Goal: Task Accomplishment & Management: Complete application form

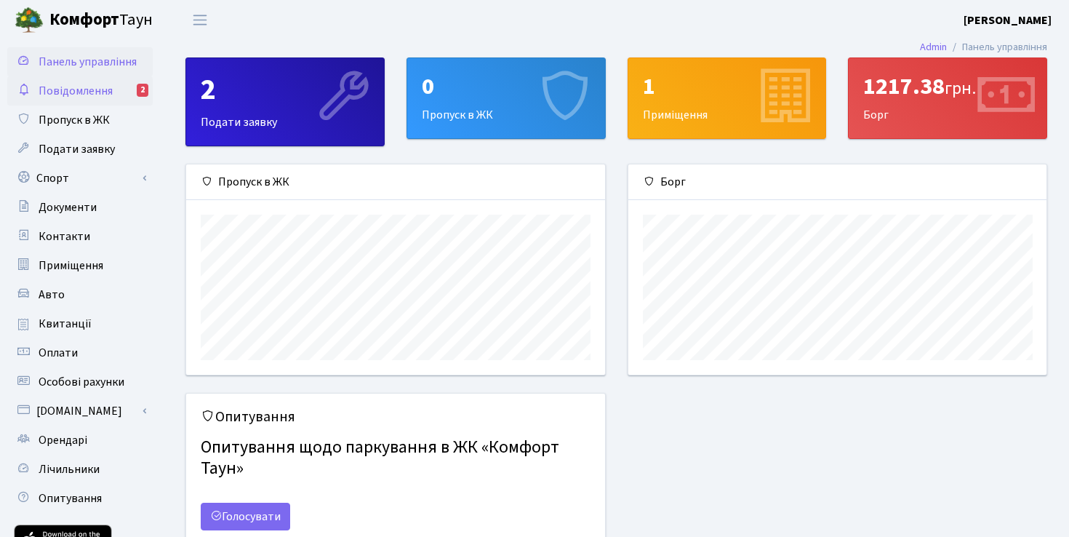
click at [90, 93] on span "Повідомлення" at bounding box center [76, 91] width 74 height 16
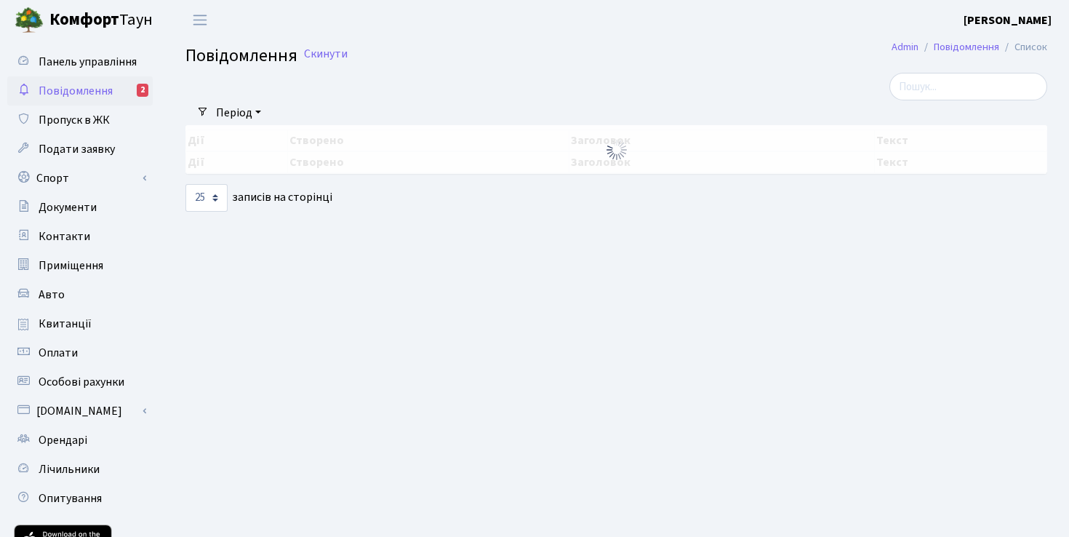
select select "25"
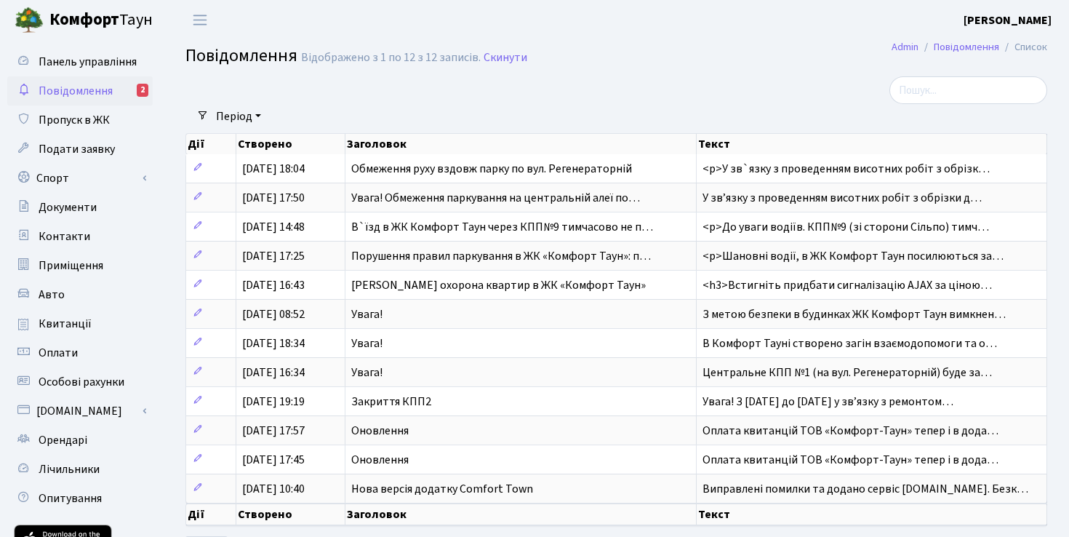
click at [1016, 22] on b "[PERSON_NAME]" at bounding box center [1008, 20] width 88 height 16
click at [978, 47] on link "Мій обліковий запис" at bounding box center [978, 45] width 145 height 23
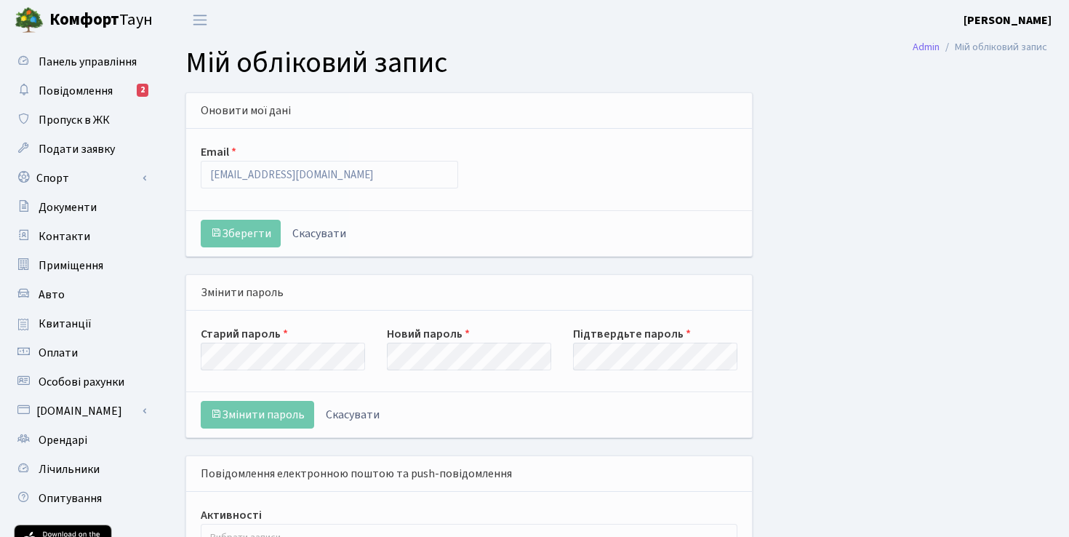
select select
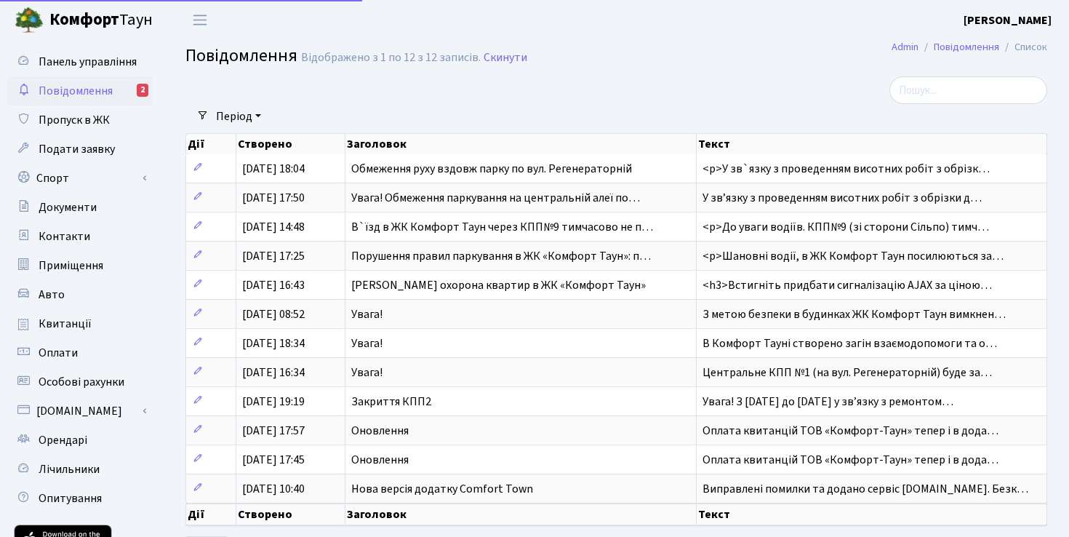
select select "25"
click at [86, 178] on link "Спорт" at bounding box center [79, 178] width 145 height 29
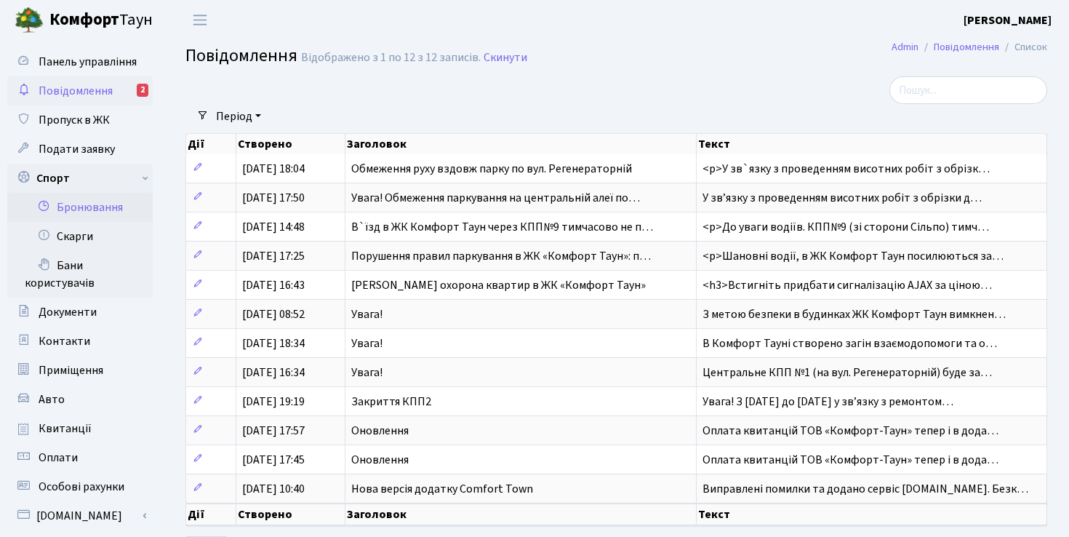
click at [97, 206] on link "Бронювання" at bounding box center [79, 207] width 145 height 29
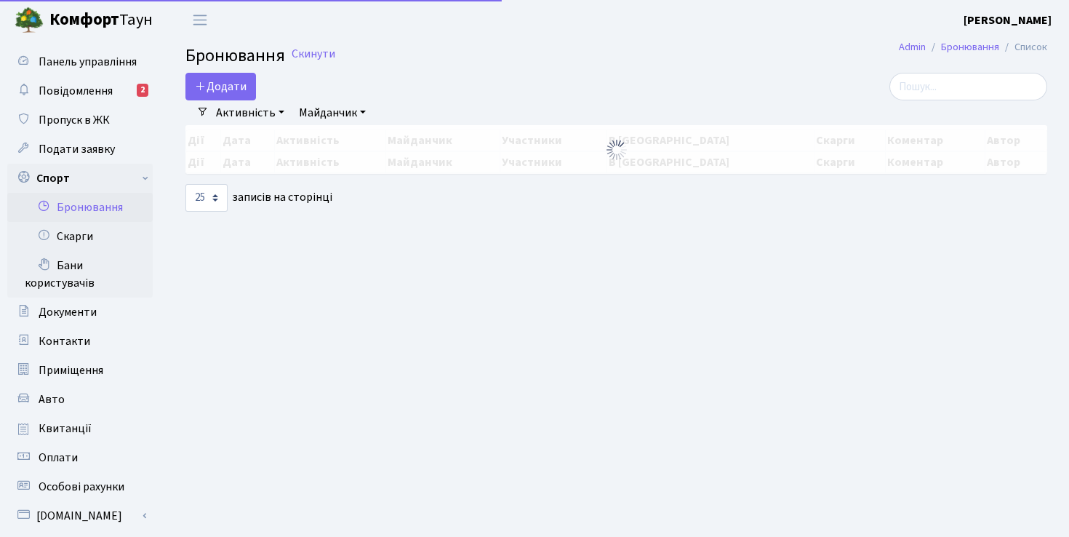
select select "25"
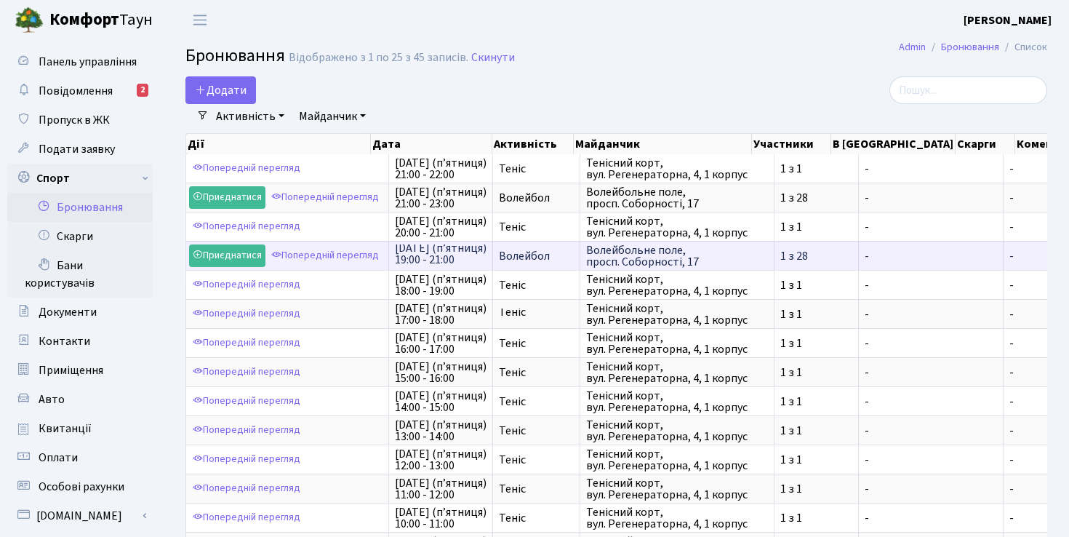
scroll to position [2, 0]
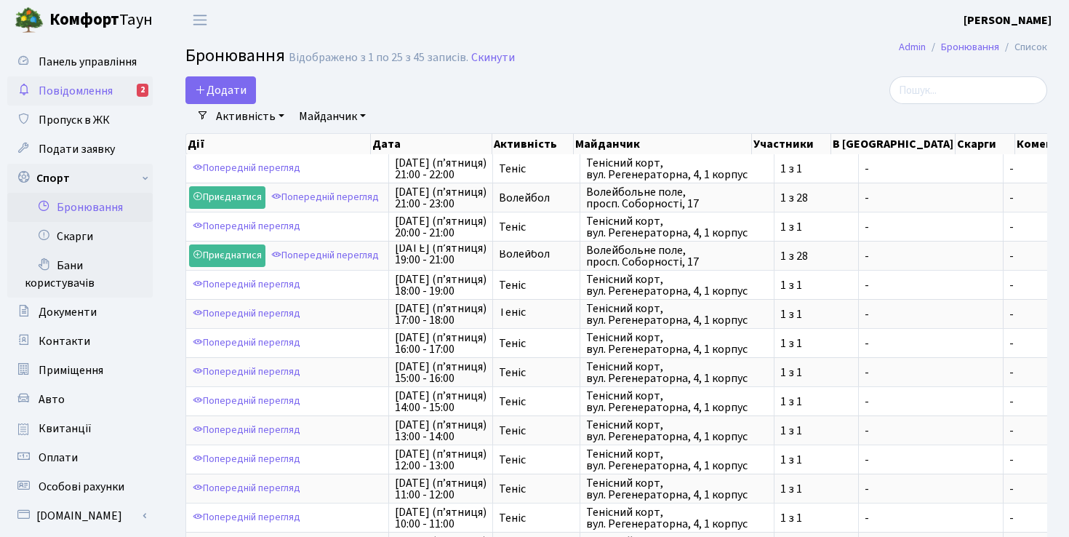
click at [75, 89] on span "Повідомлення" at bounding box center [76, 91] width 74 height 16
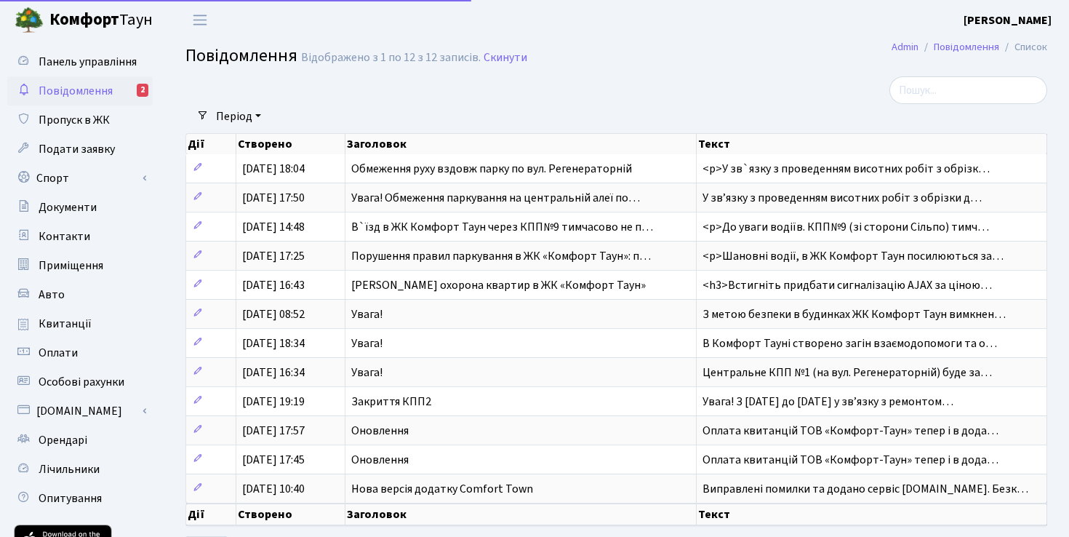
select select "25"
click at [117, 95] on link "Повідомлення 2" at bounding box center [79, 90] width 145 height 29
select select "25"
click at [81, 235] on span "Контакти" at bounding box center [65, 236] width 52 height 16
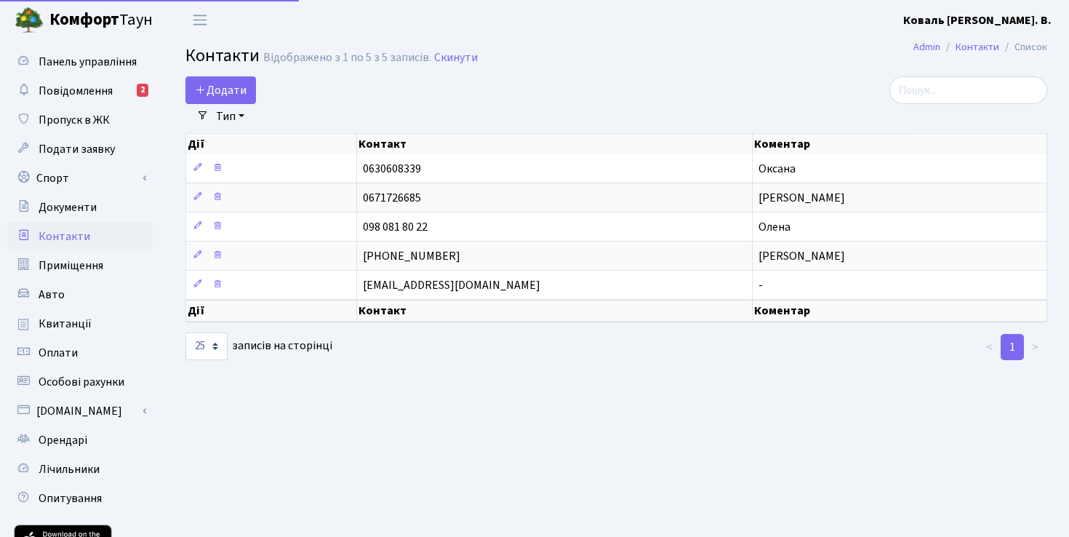
select select "25"
click at [84, 151] on span "Подати заявку" at bounding box center [77, 149] width 76 height 16
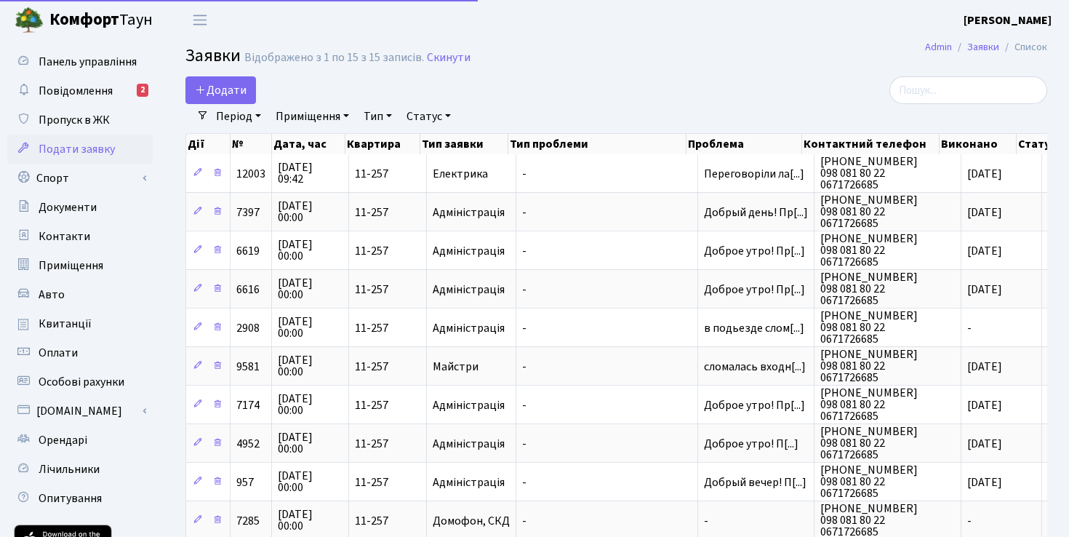
select select "25"
click at [231, 91] on span "Додати" at bounding box center [221, 90] width 52 height 16
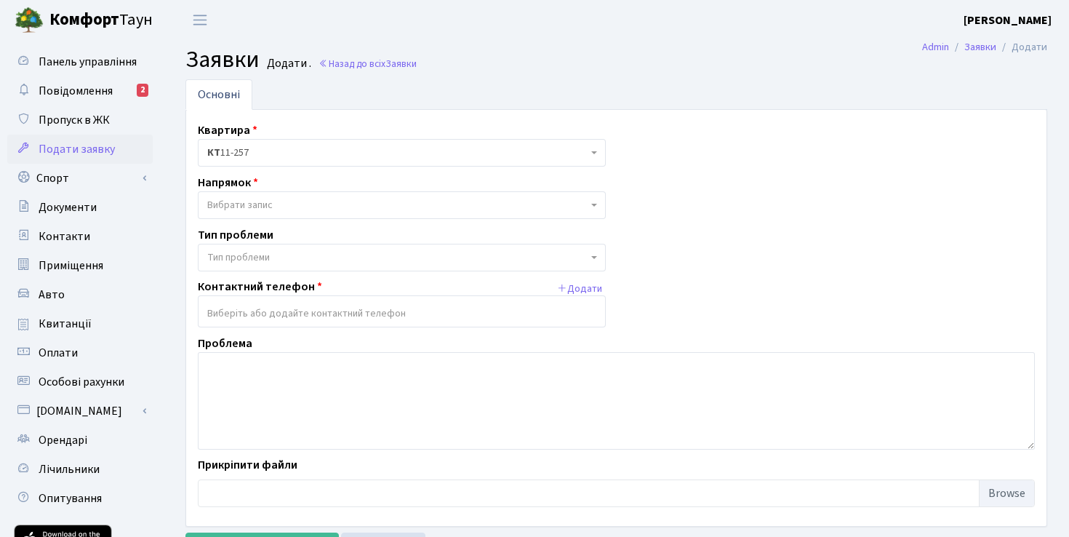
click at [292, 206] on span "Вибрати запис" at bounding box center [397, 205] width 380 height 15
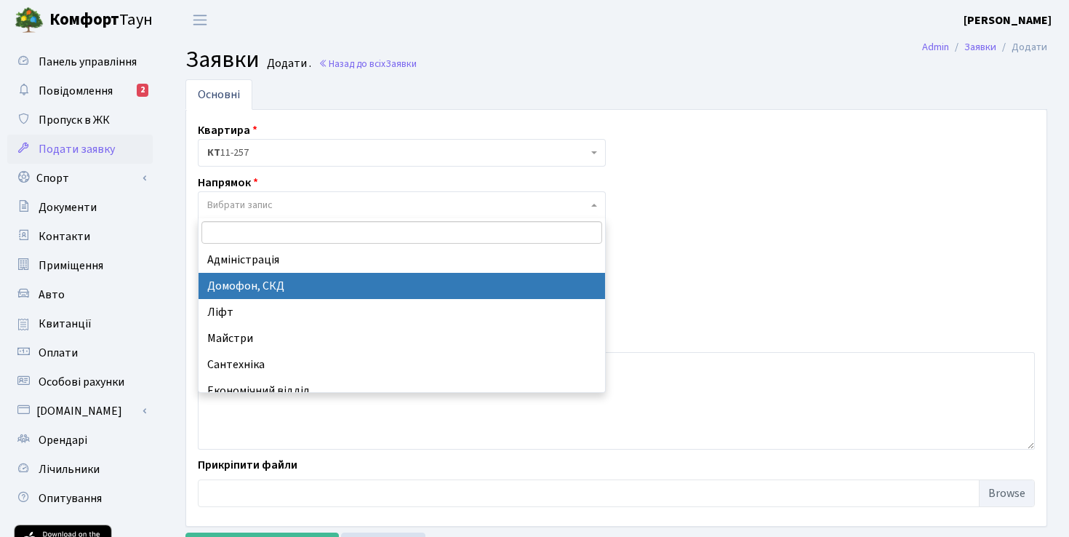
select select "4"
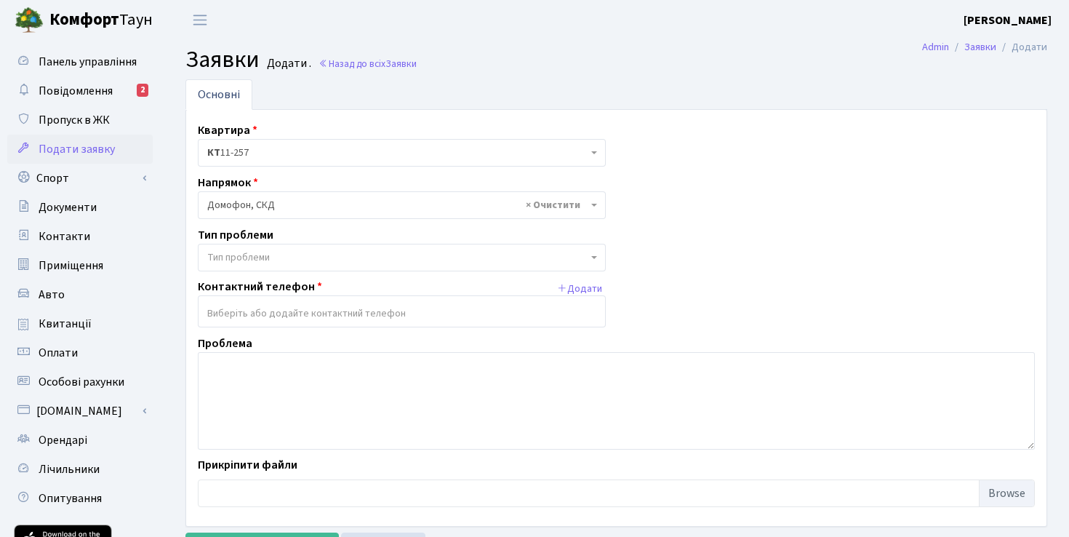
click at [289, 263] on span "Тип проблеми" at bounding box center [397, 257] width 380 height 15
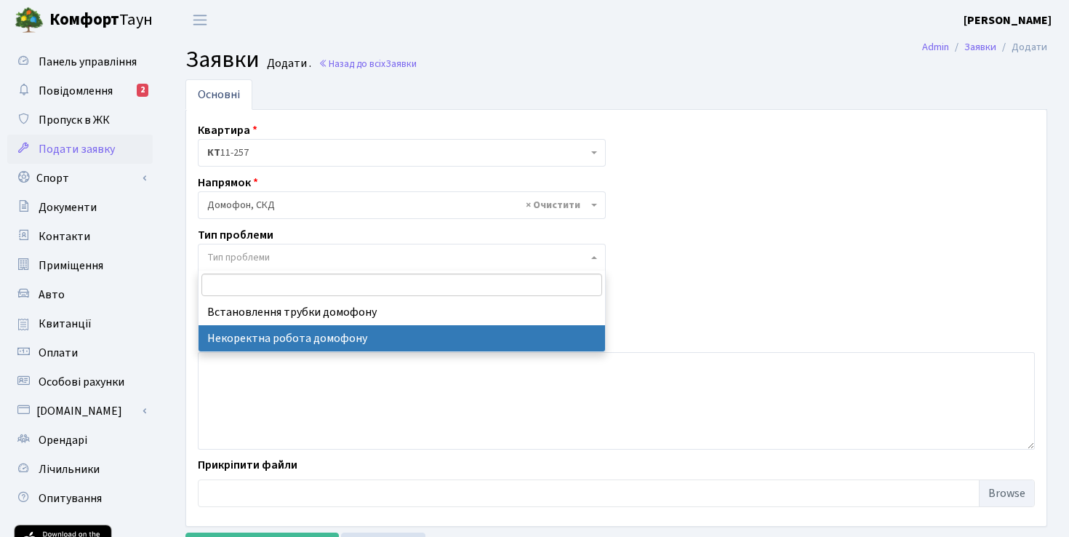
select select "38"
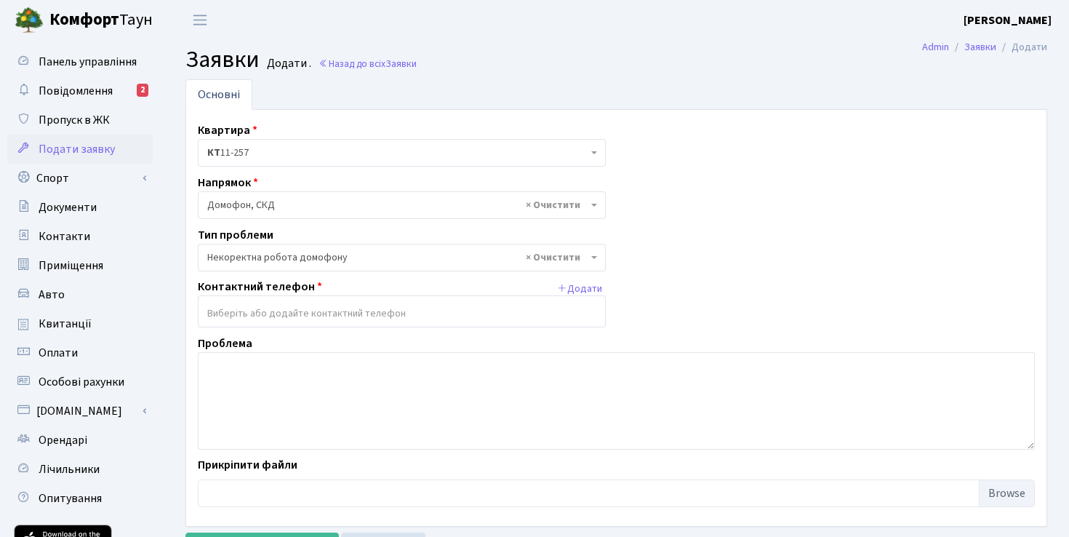
click at [279, 315] on input "search" at bounding box center [402, 313] width 407 height 26
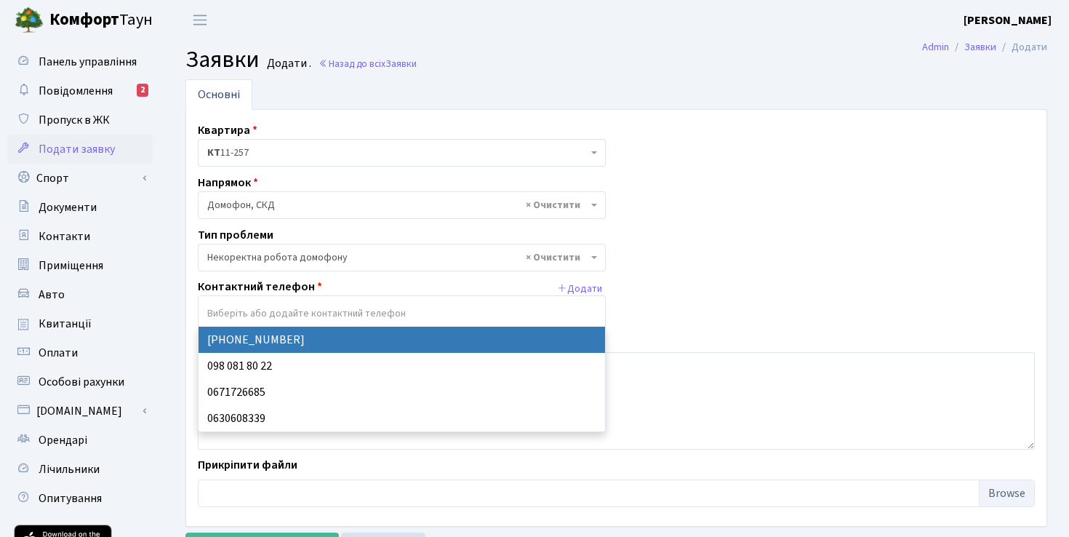
paste input "+380674267973"
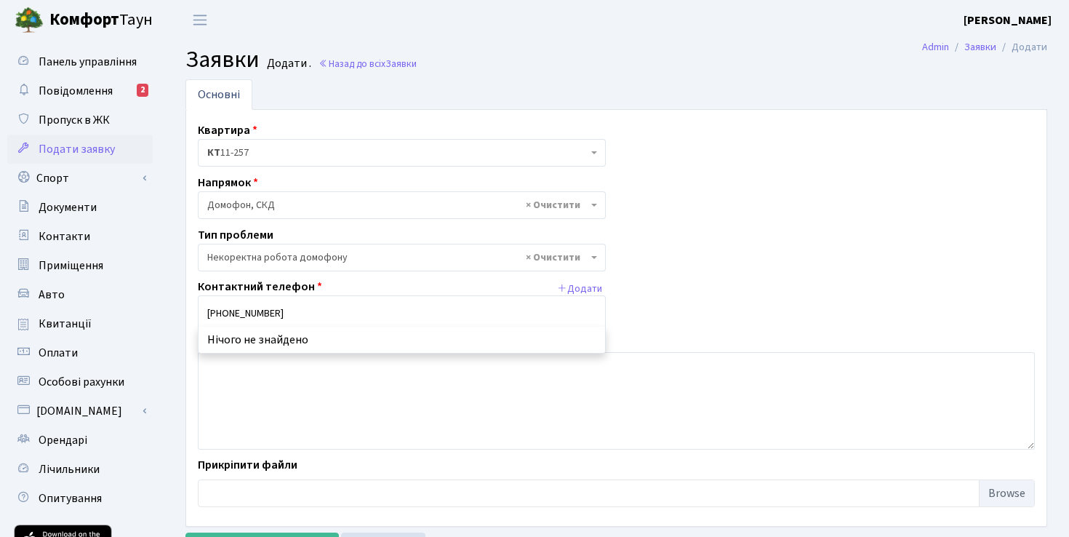
type input "+380674267973"
click at [708, 302] on div "Квартира <b>КТ</b>&nbsp;&nbsp;&nbsp;&nbsp;11-257 КТ 11-257 Напрямок - Адміністр…" at bounding box center [616, 317] width 859 height 393
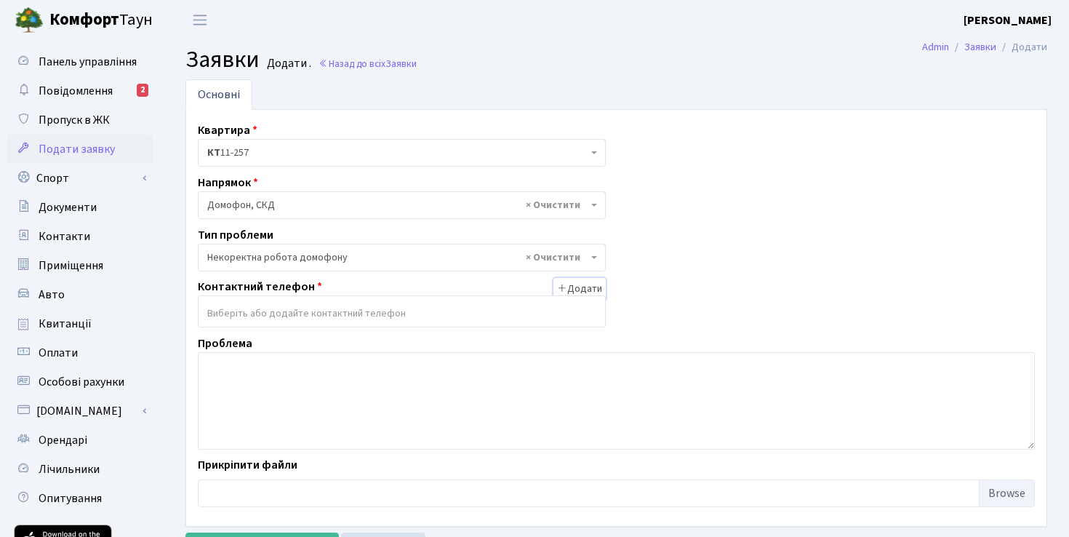
click at [603, 288] on button "Додати" at bounding box center [580, 289] width 52 height 23
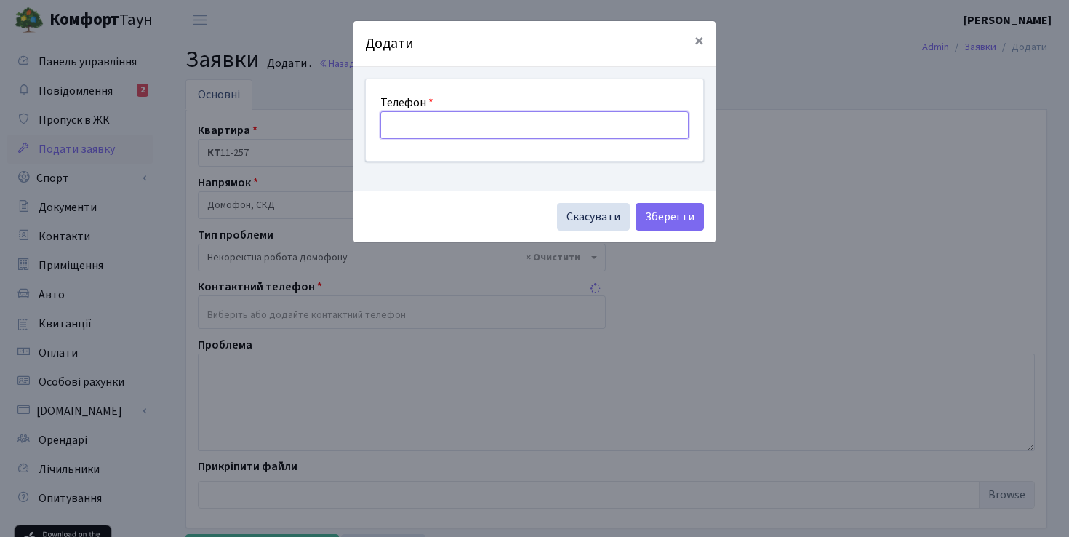
paste input "+380674267973"
type input "+380674267973"
click at [668, 212] on button "Зберегти" at bounding box center [670, 217] width 68 height 28
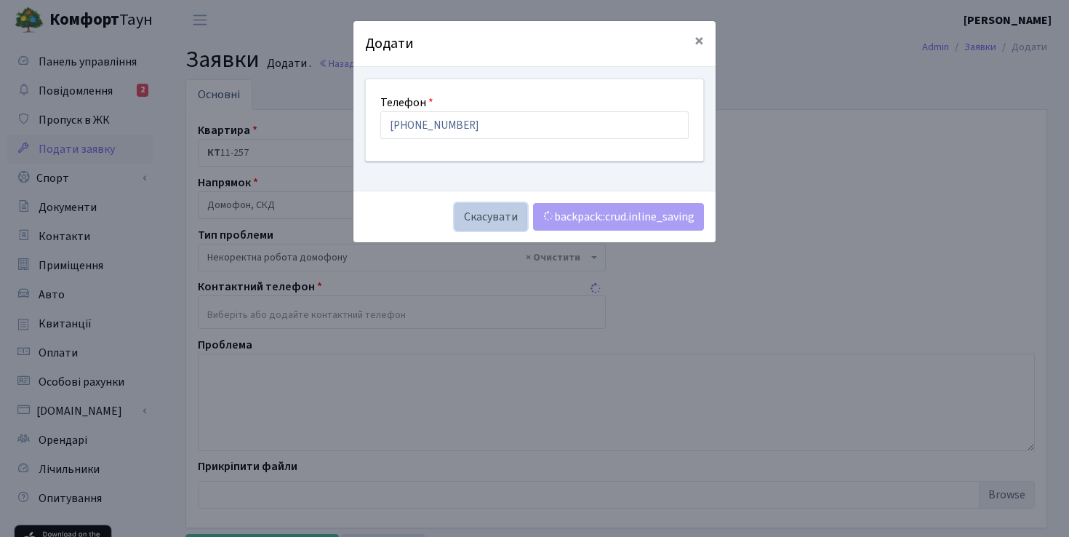
click at [495, 213] on button "Скасувати" at bounding box center [491, 217] width 73 height 28
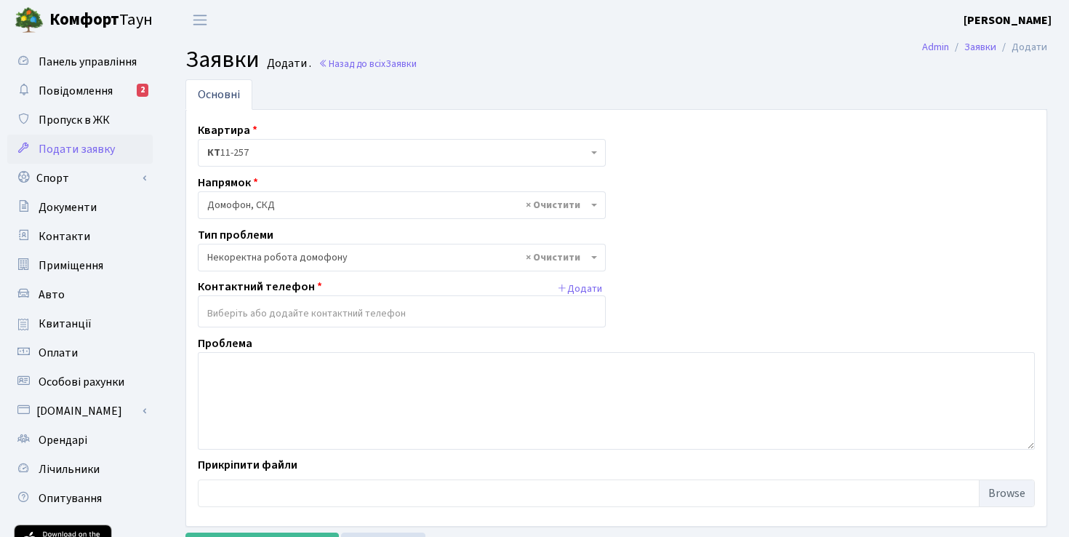
click at [405, 316] on input "search" at bounding box center [402, 313] width 407 height 26
click at [572, 287] on button "Додати" at bounding box center [580, 289] width 52 height 23
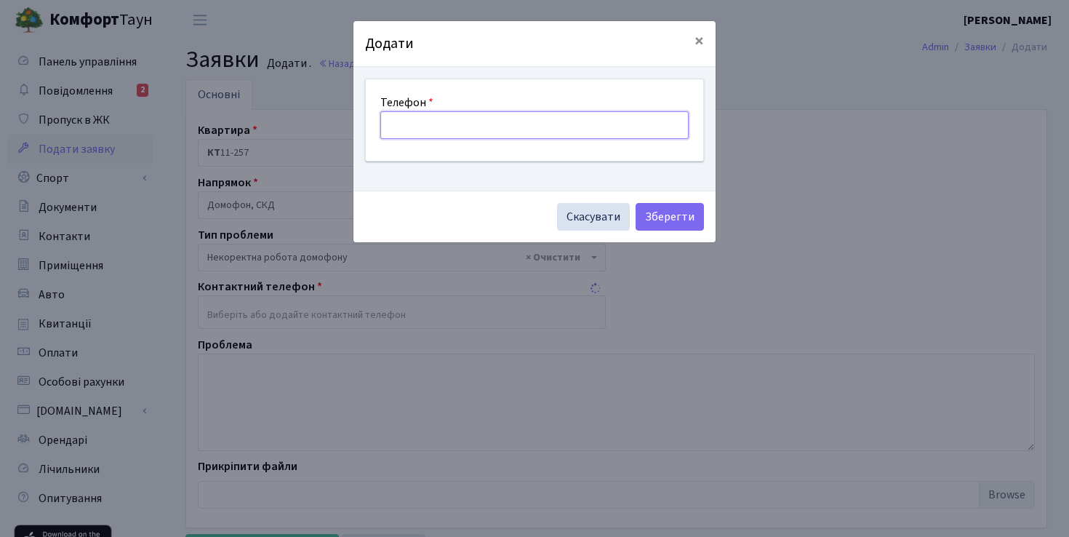
paste input "+380674267973"
click at [407, 127] on input "+380674267973" at bounding box center [534, 125] width 308 height 28
type input "0674267973"
click at [675, 214] on button "Зберегти" at bounding box center [670, 217] width 68 height 28
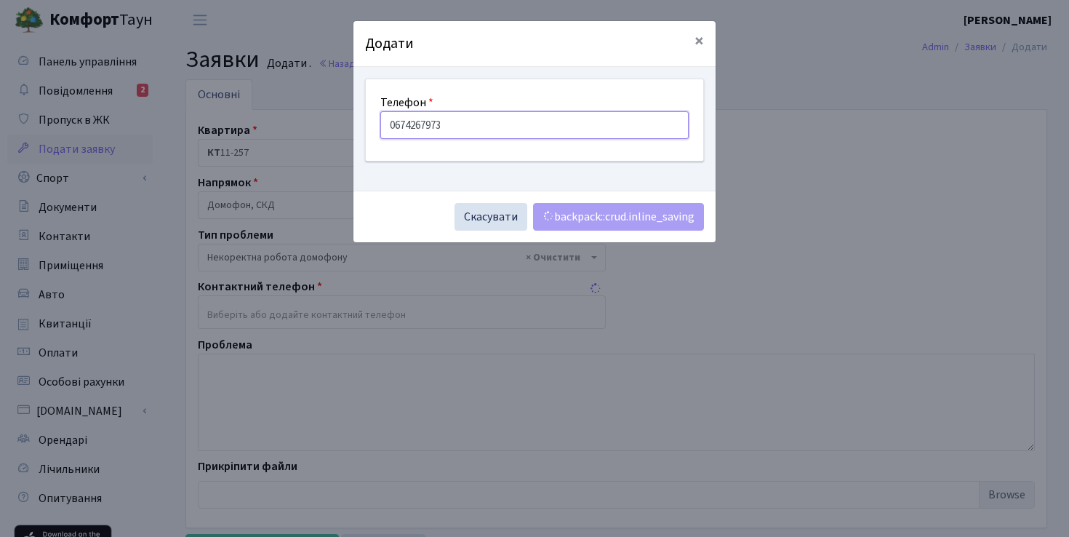
click at [462, 126] on input "0674267973" at bounding box center [534, 125] width 308 height 28
click at [482, 218] on button "Скасувати" at bounding box center [491, 217] width 73 height 28
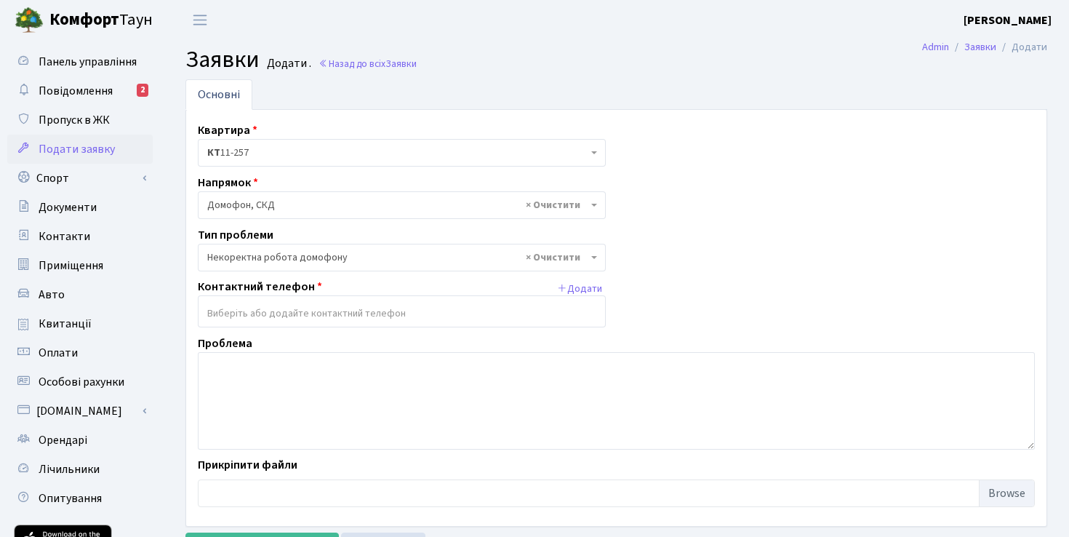
click at [391, 306] on input "search" at bounding box center [402, 313] width 407 height 26
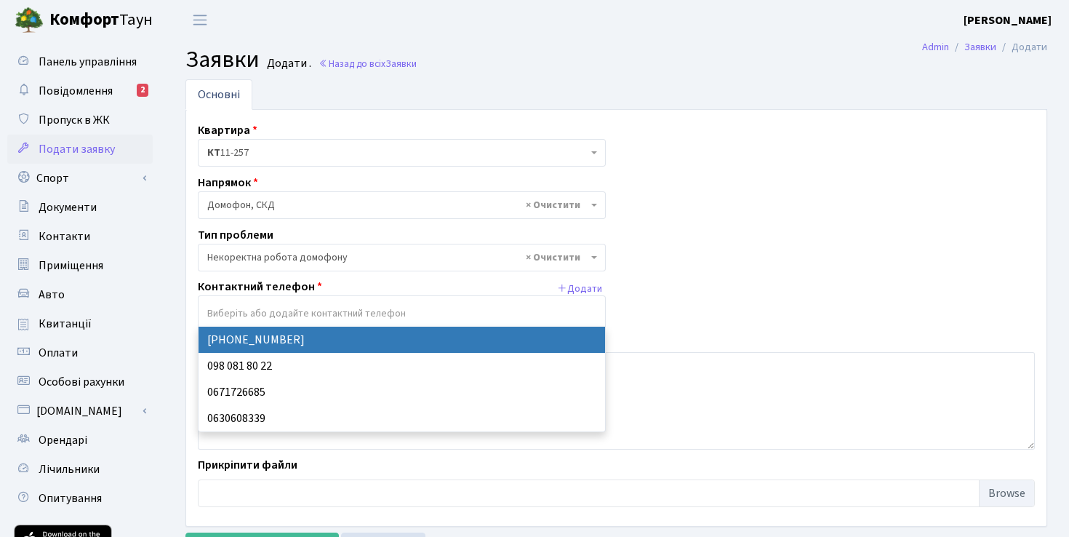
select select "21216"
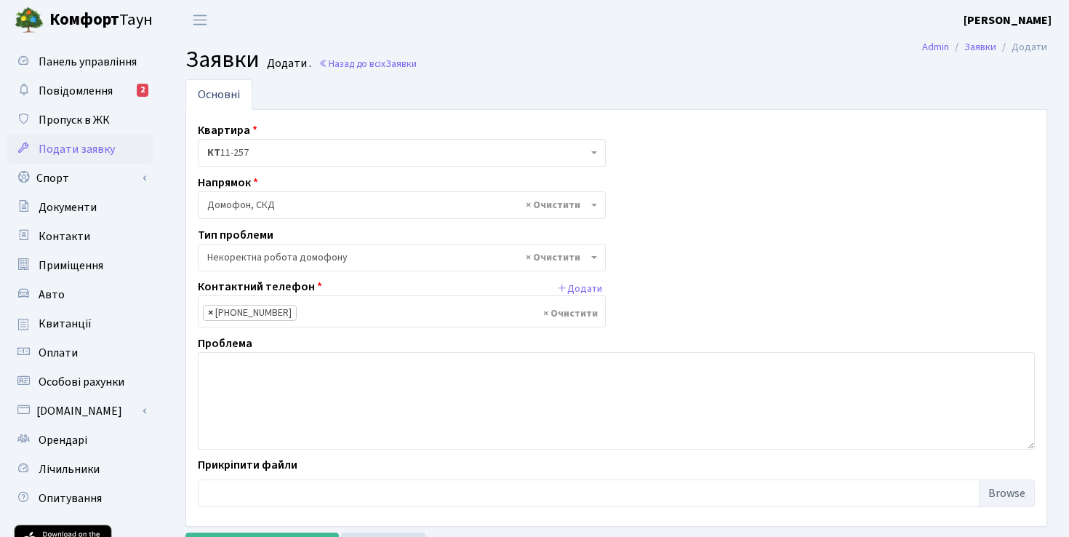
click at [210, 311] on span "×" at bounding box center [210, 313] width 5 height 15
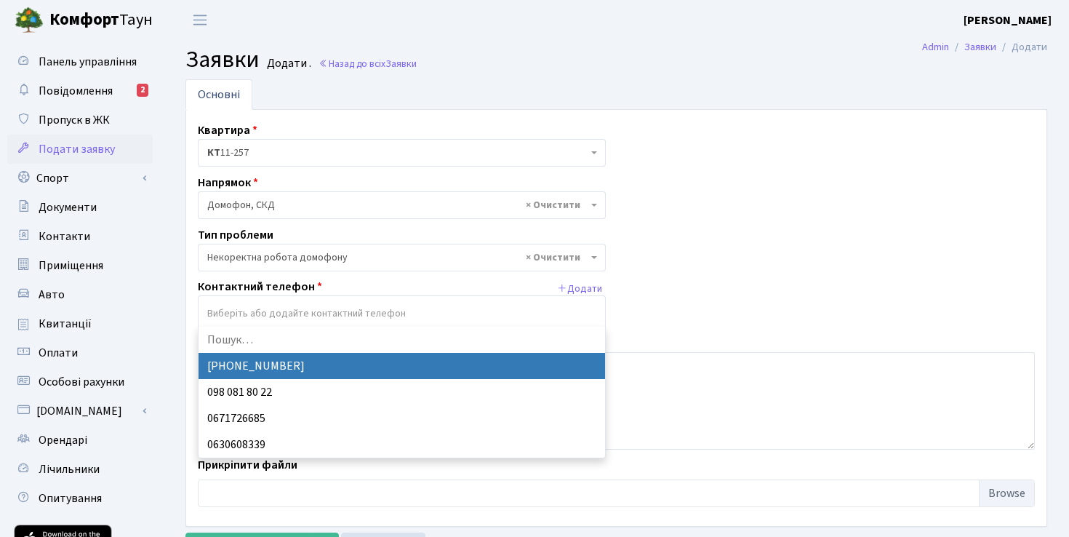
select select
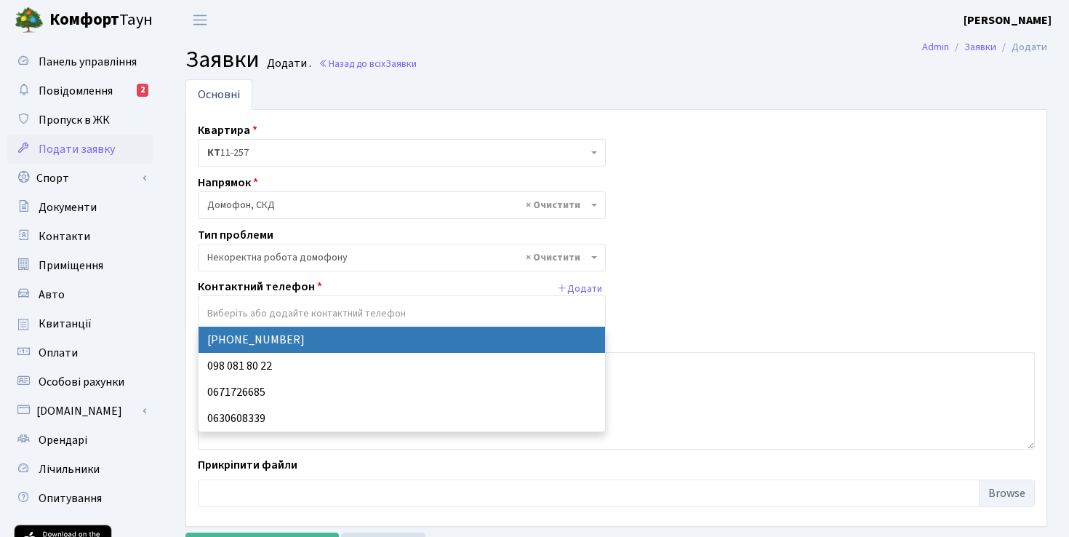
click at [233, 314] on input "search" at bounding box center [402, 313] width 407 height 26
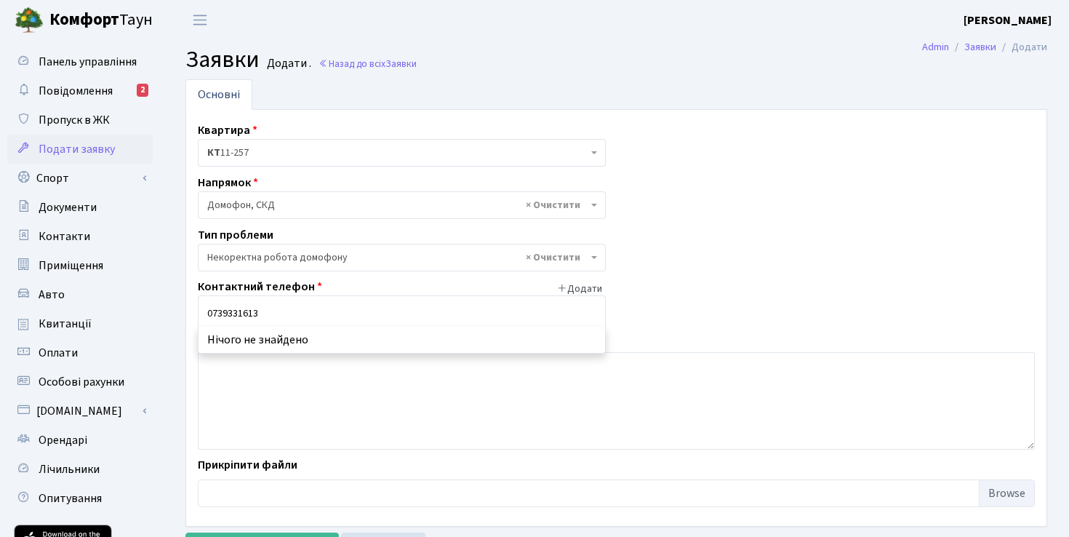
type input "0739331613"
click at [580, 288] on button "Додати" at bounding box center [580, 289] width 52 height 23
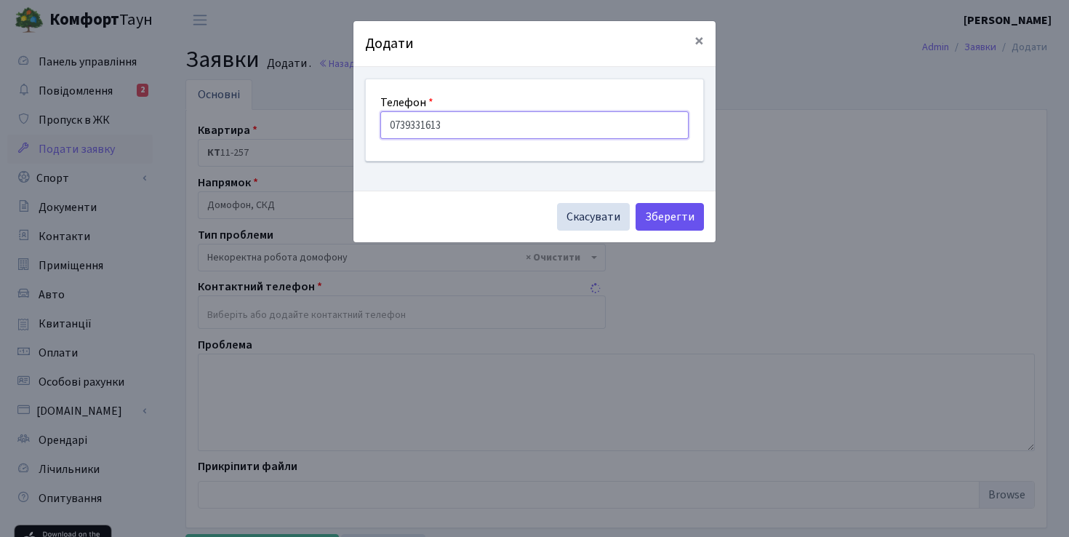
type input "0739331613"
click at [669, 209] on button "Зберегти" at bounding box center [670, 217] width 68 height 28
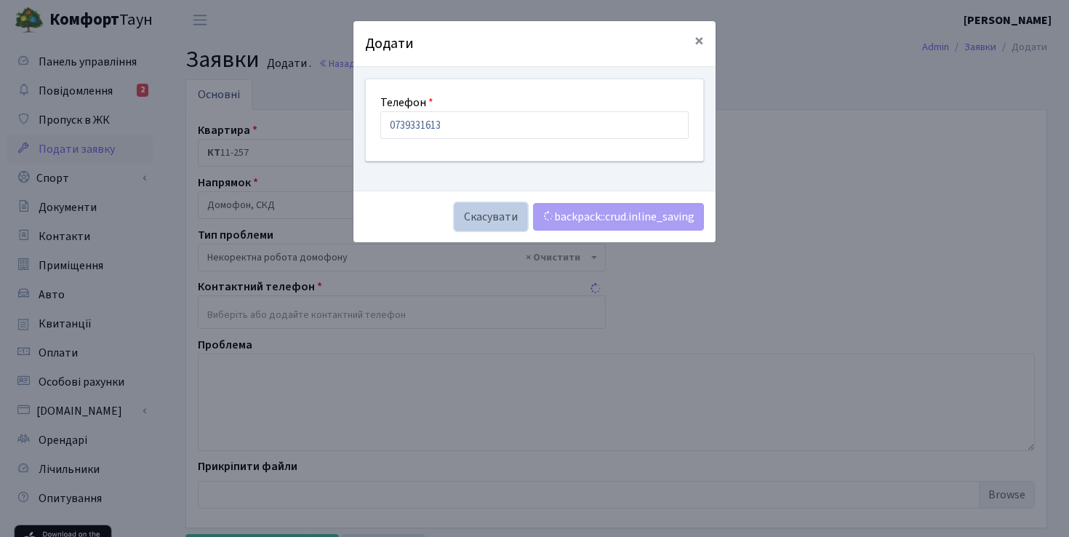
click at [491, 215] on button "Скасувати" at bounding box center [491, 217] width 73 height 28
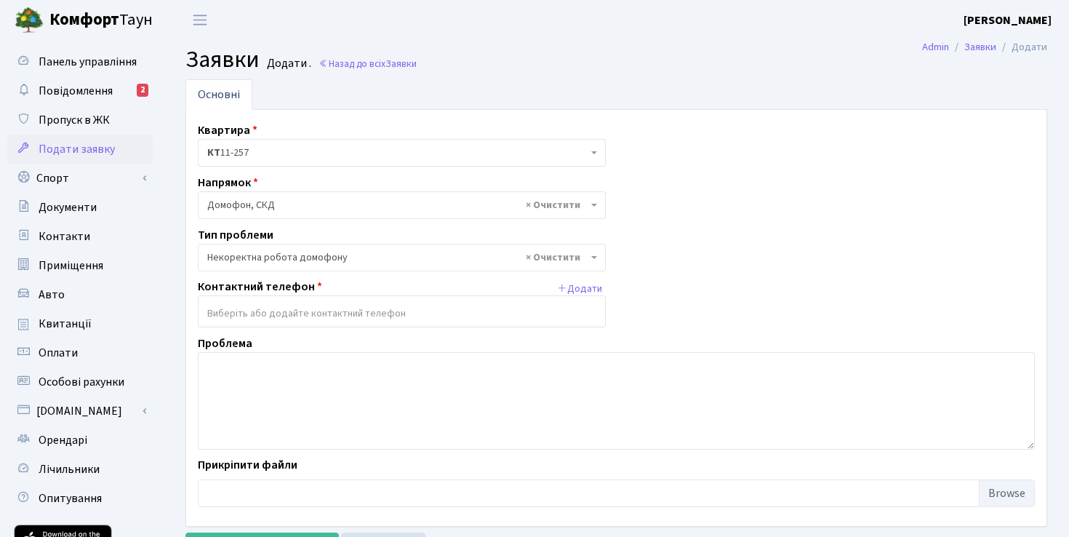
click at [479, 310] on input "search" at bounding box center [402, 313] width 407 height 26
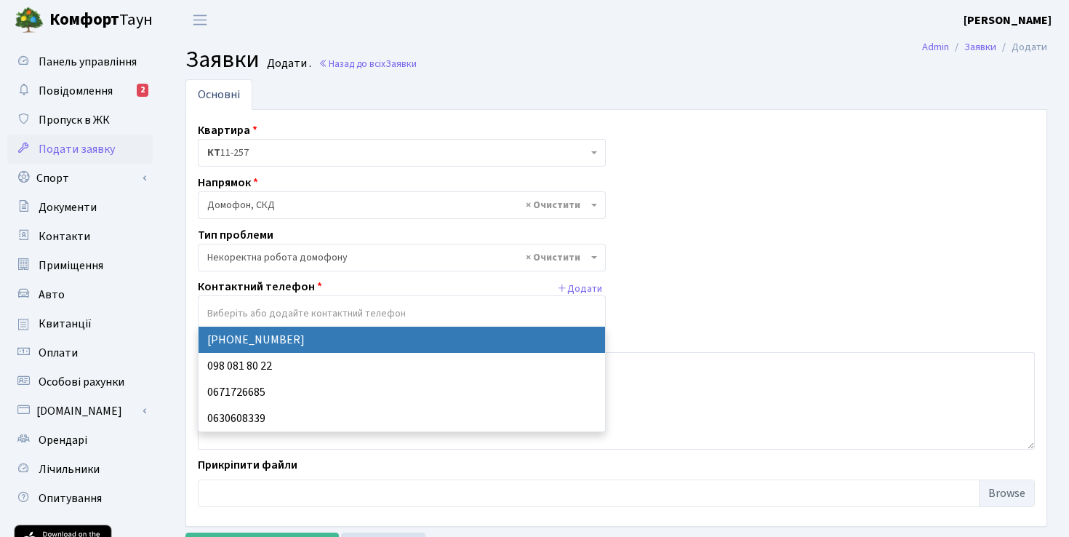
select select "21216"
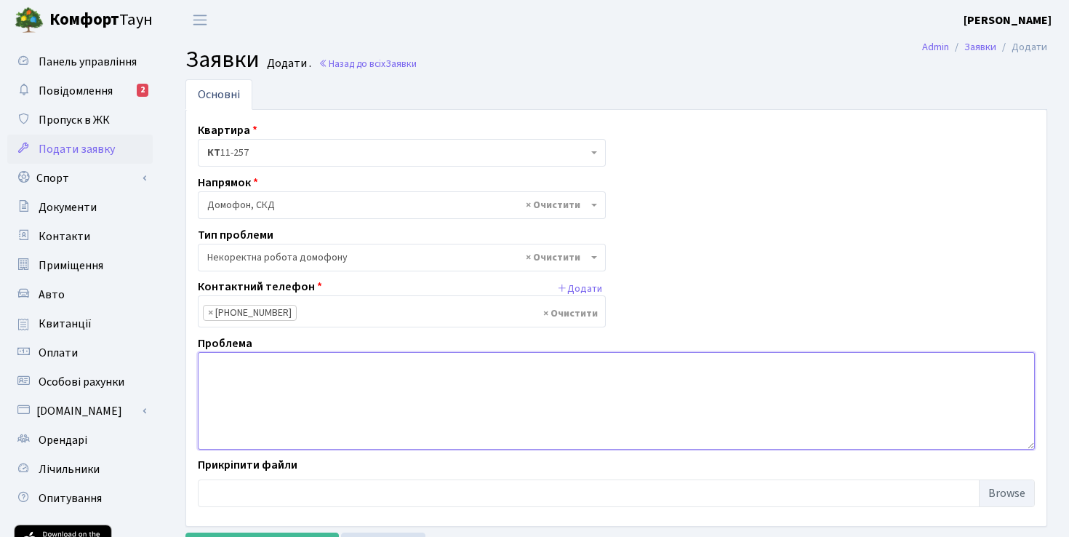
click at [312, 370] on textarea at bounding box center [616, 400] width 837 height 97
drag, startPoint x: 641, startPoint y: 369, endPoint x: 437, endPoint y: 368, distance: 203.7
click at [437, 368] on textarea "Домофон не реагує на кнопку відкриття дверей, не можливо це зробити для відвіду…" at bounding box center [616, 400] width 837 height 97
paste textarea "+380674267973"
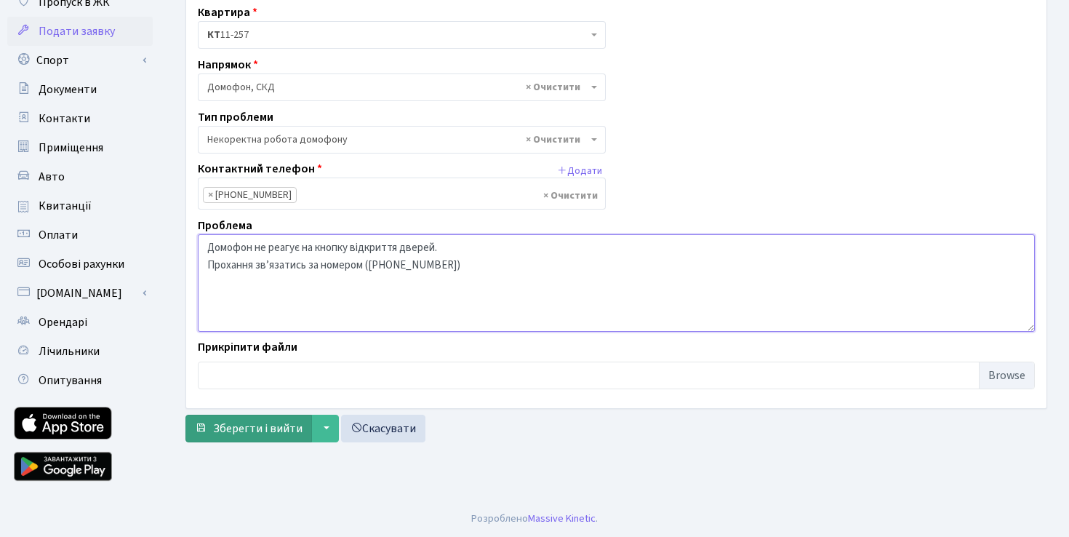
type textarea "Домофон не реагує на кнопку відкриття дверей. Прохання звʼязатись за номером (+…"
click at [259, 432] on span "Зберегти і вийти" at bounding box center [257, 428] width 89 height 16
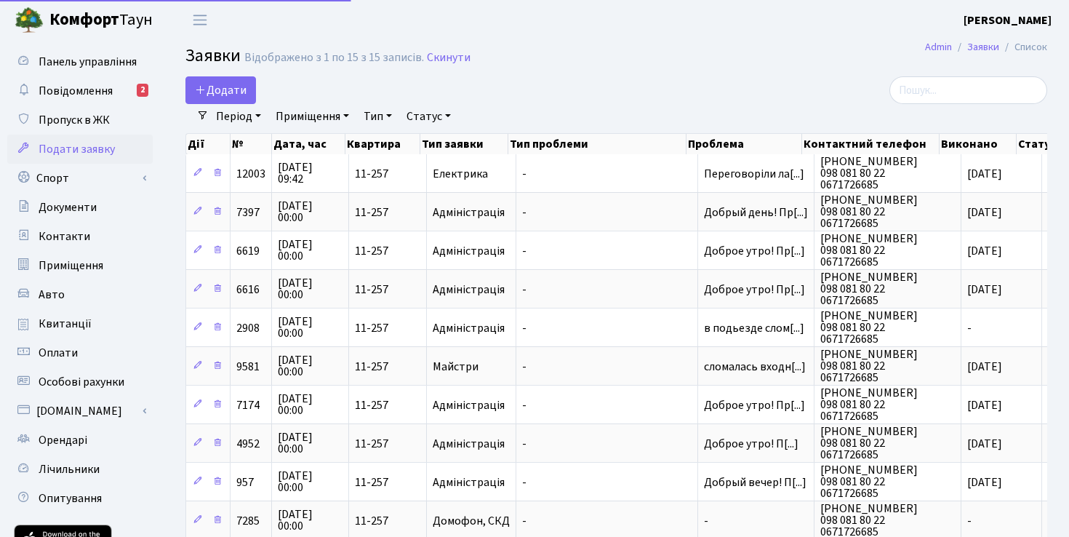
select select "25"
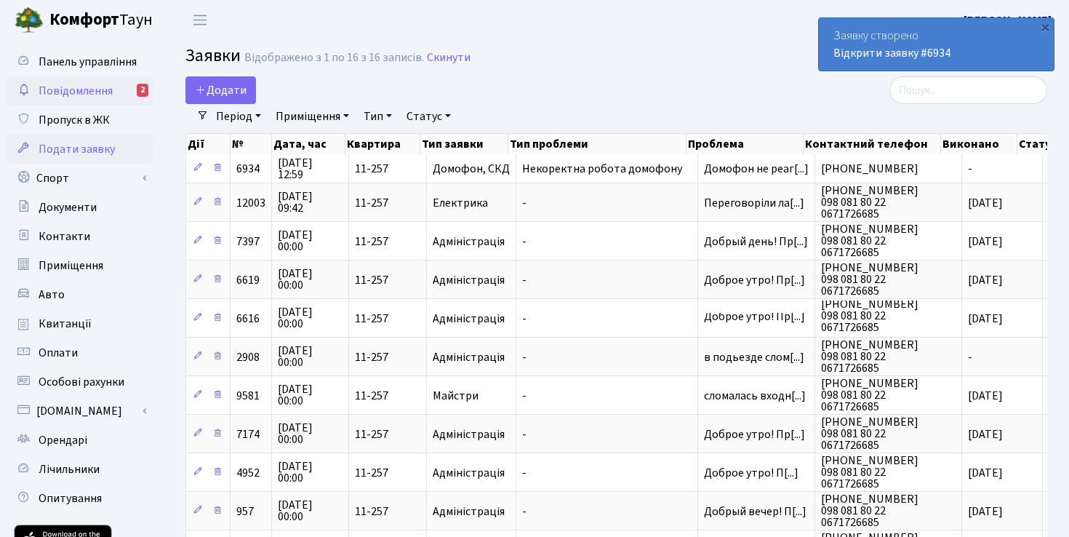
click at [71, 92] on span "Повідомлення" at bounding box center [76, 91] width 74 height 16
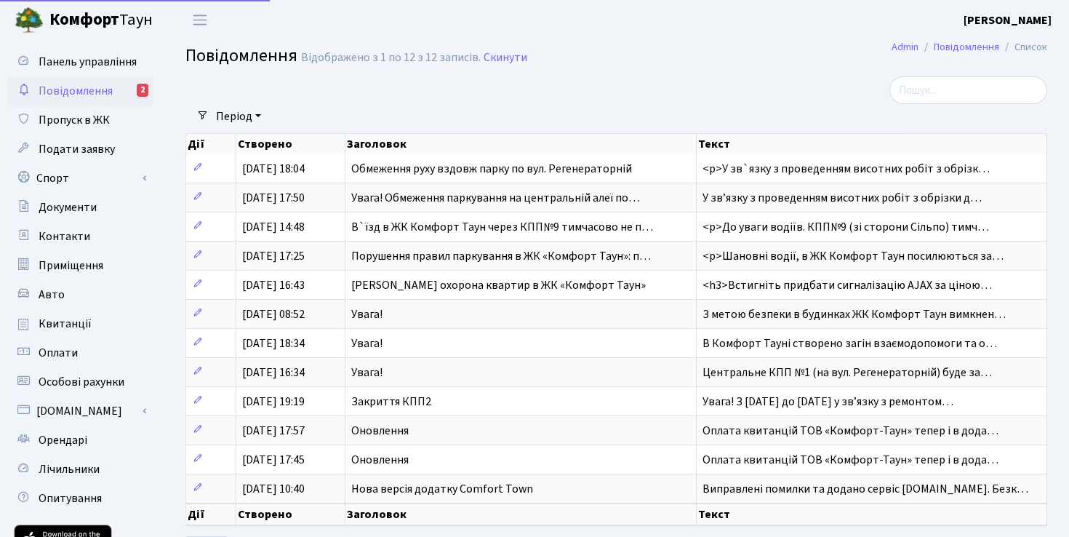
select select "25"
click at [97, 236] on link "Контакти" at bounding box center [79, 236] width 145 height 29
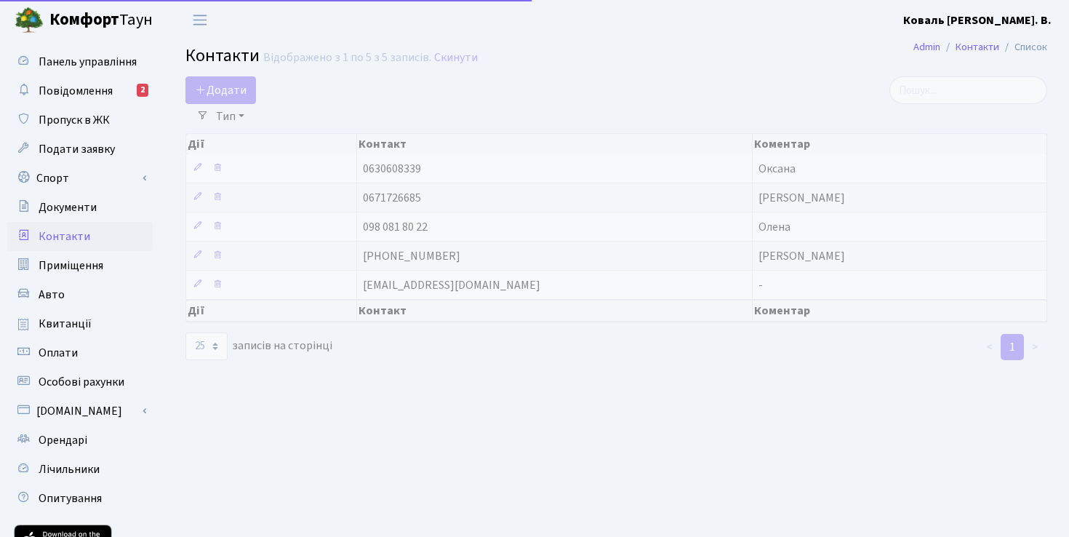
select select "25"
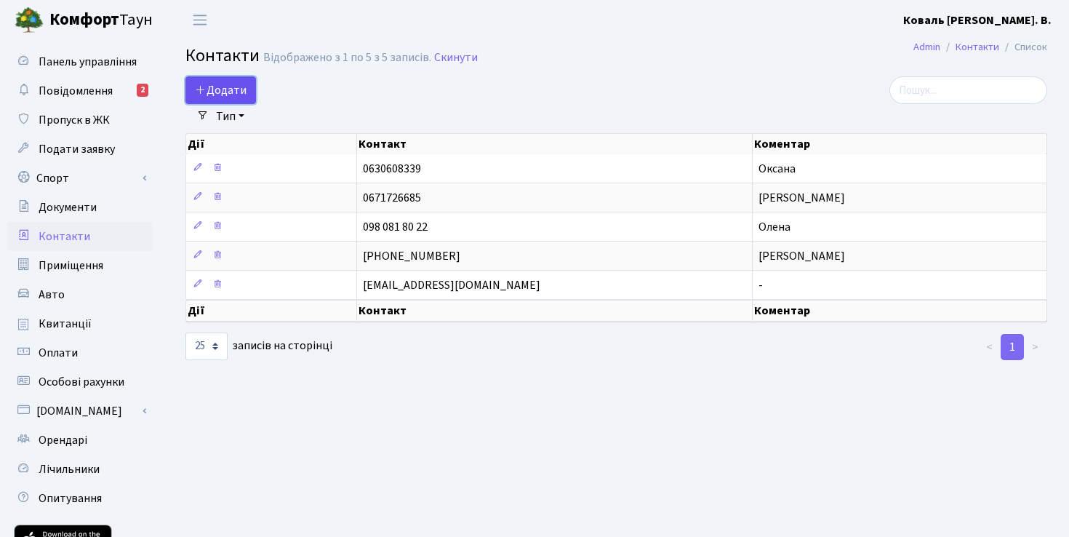
click at [223, 89] on span "Додати" at bounding box center [221, 90] width 52 height 16
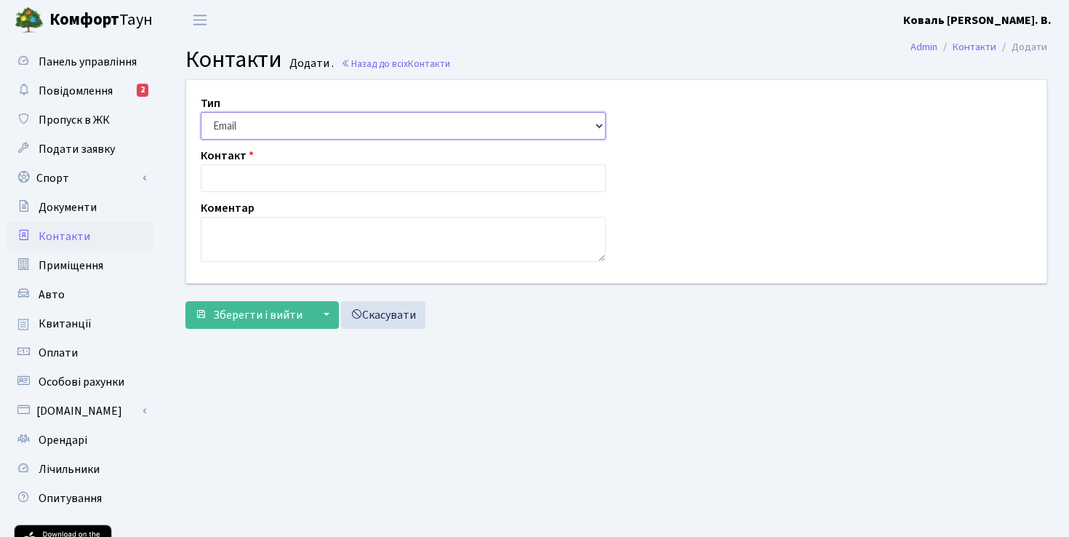
click at [264, 124] on select "Email Телефон" at bounding box center [403, 126] width 405 height 28
select select "1"
click at [259, 175] on input "text" at bounding box center [403, 178] width 405 height 28
paste input "+380674267973"
click at [226, 178] on input "+380674267973" at bounding box center [403, 178] width 405 height 28
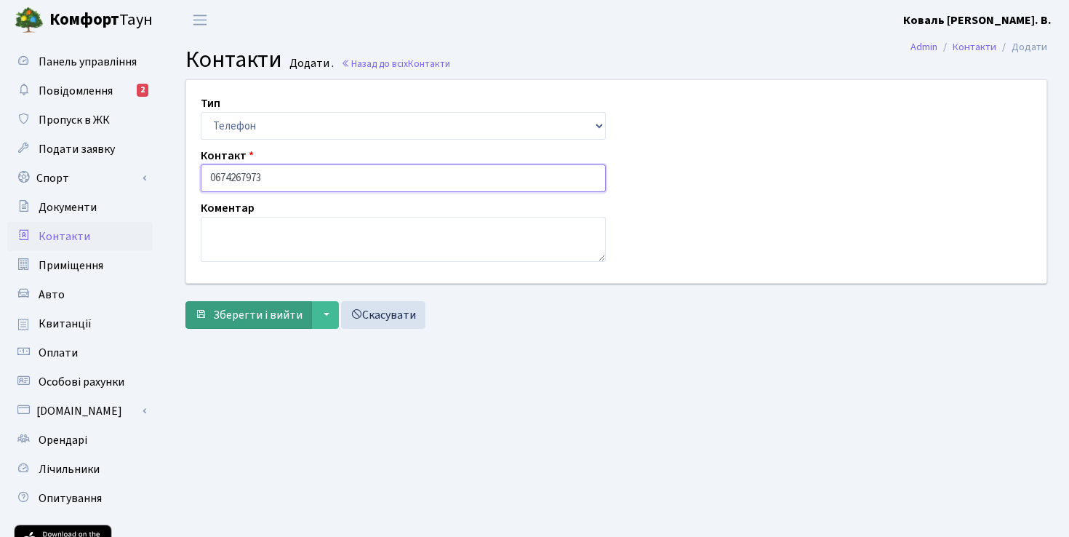
type input "0674267973"
click at [257, 319] on span "Зберегти і вийти" at bounding box center [257, 315] width 89 height 16
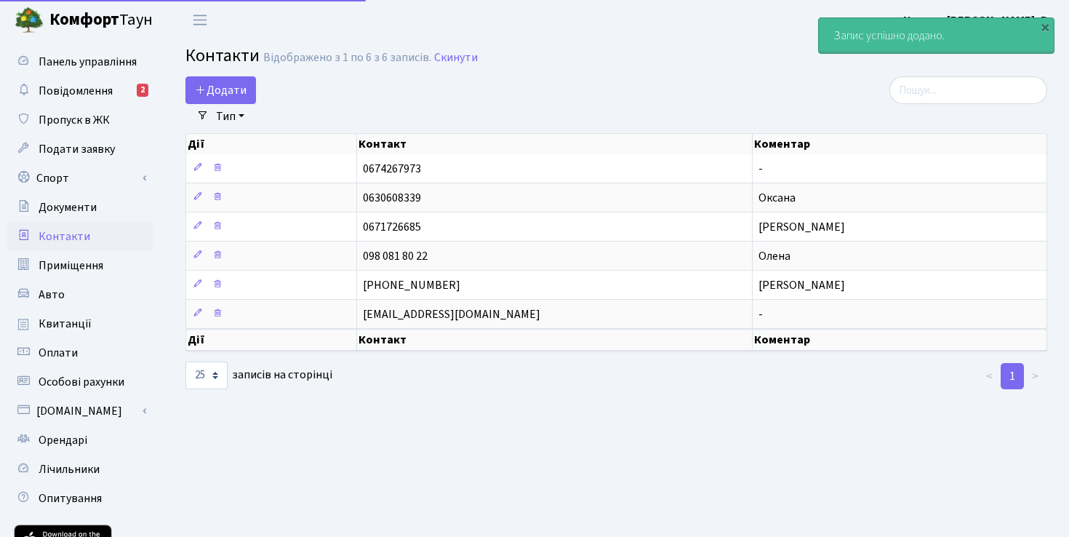
select select "25"
